Goal: Navigation & Orientation: Find specific page/section

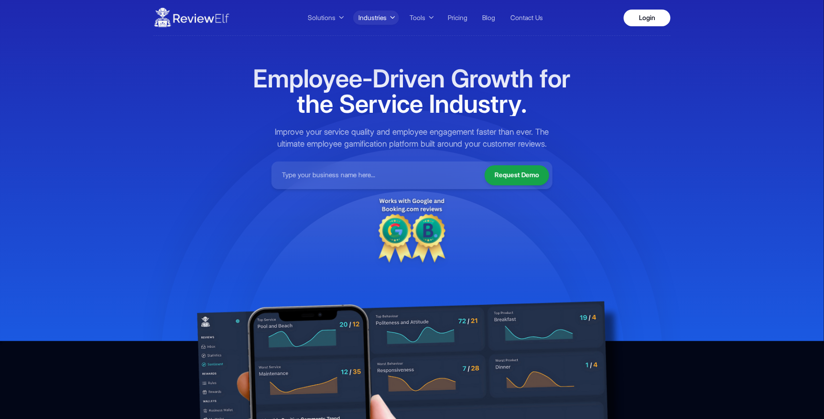
click at [386, 19] on button "Industries" at bounding box center [376, 18] width 46 height 14
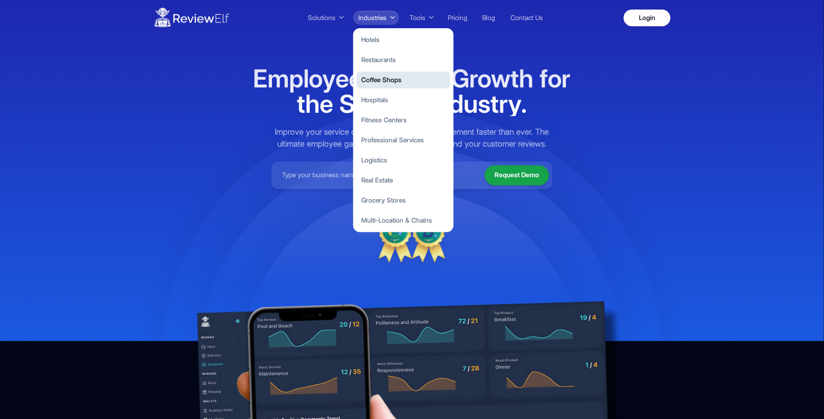
click at [391, 80] on button "Coffee Shops" at bounding box center [404, 80] width 94 height 17
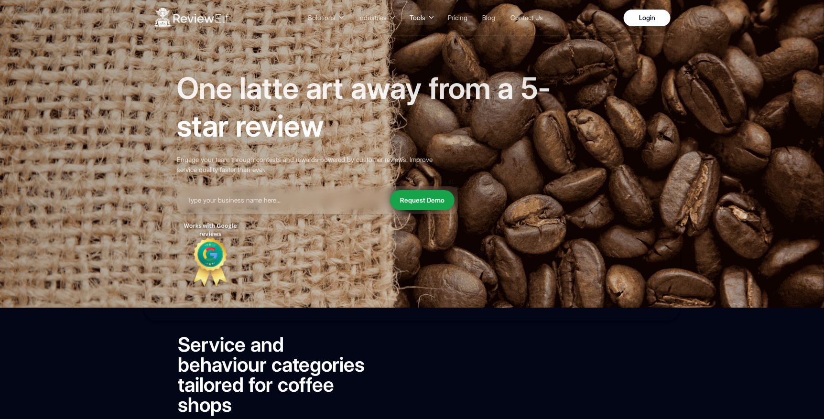
click at [419, 17] on span "Tools" at bounding box center [418, 18] width 16 height 10
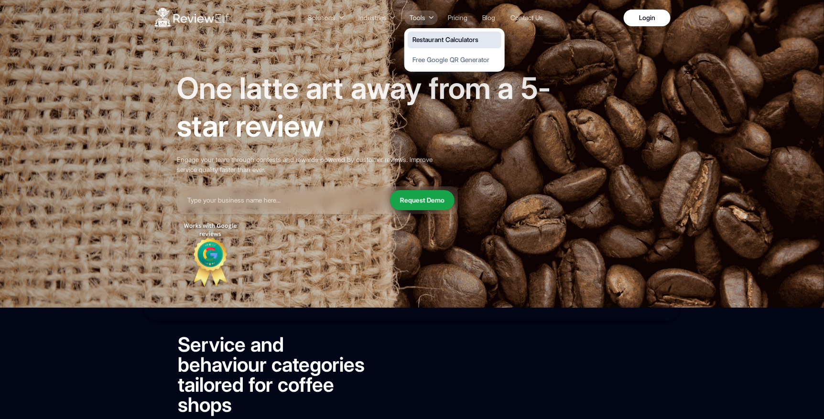
click at [422, 42] on button "Restaurant Calculators" at bounding box center [455, 40] width 94 height 17
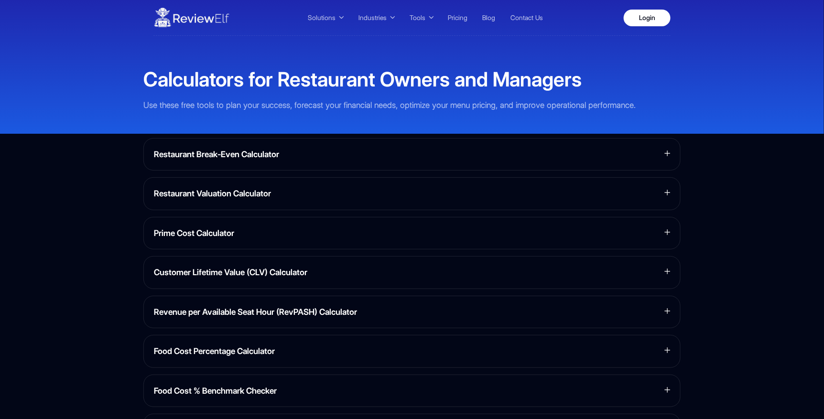
click at [262, 192] on h3 "Restaurant Valuation Calculator" at bounding box center [407, 194] width 507 height 12
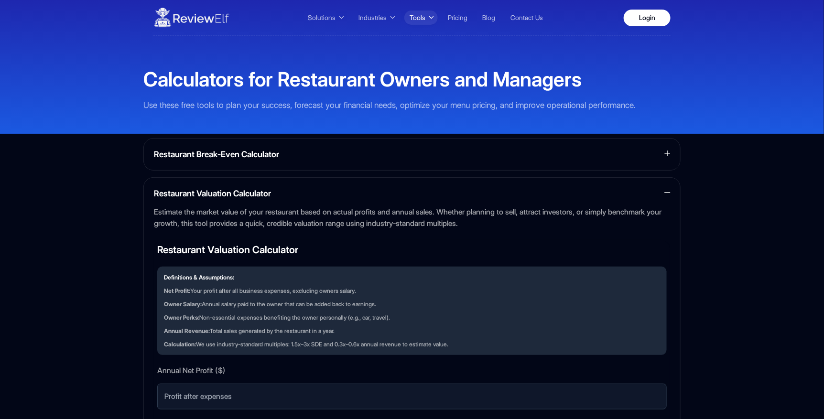
click at [423, 18] on span "Tools" at bounding box center [418, 18] width 16 height 10
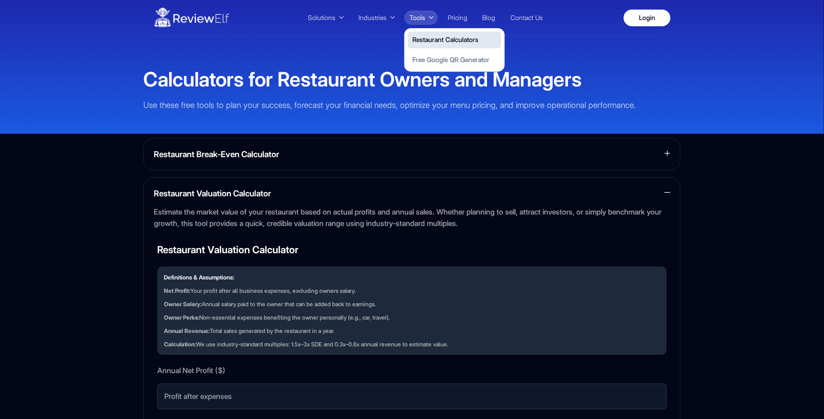
click at [425, 40] on button "Restaurant Calculators" at bounding box center [455, 40] width 94 height 17
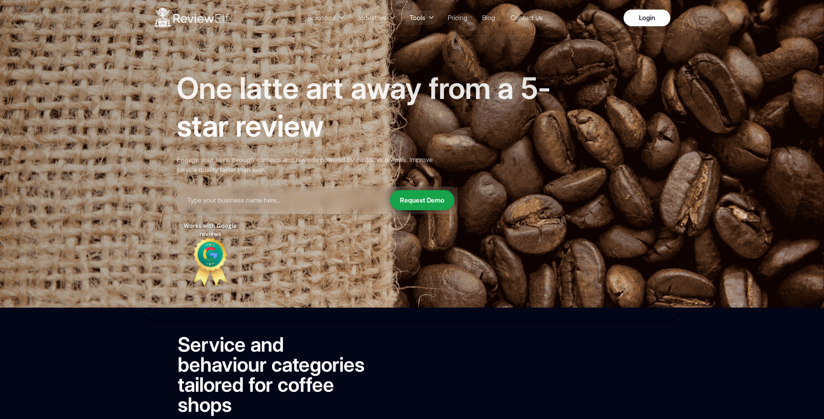
click at [418, 19] on span "Tools" at bounding box center [418, 18] width 16 height 10
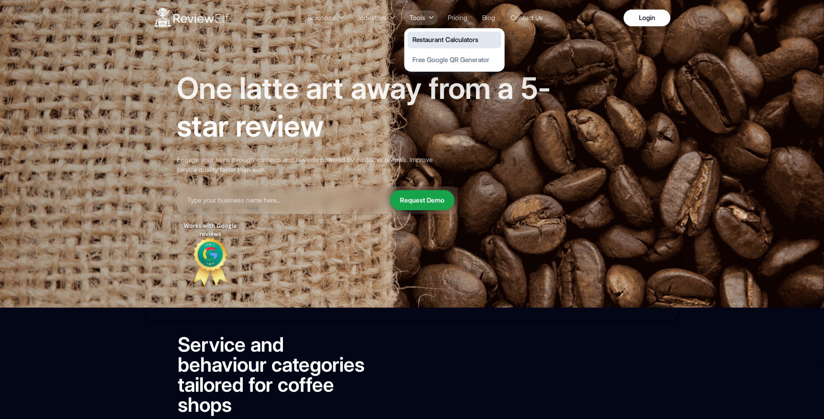
click at [431, 34] on button "Restaurant Calculators" at bounding box center [455, 40] width 94 height 17
